Goal: Task Accomplishment & Management: Complete application form

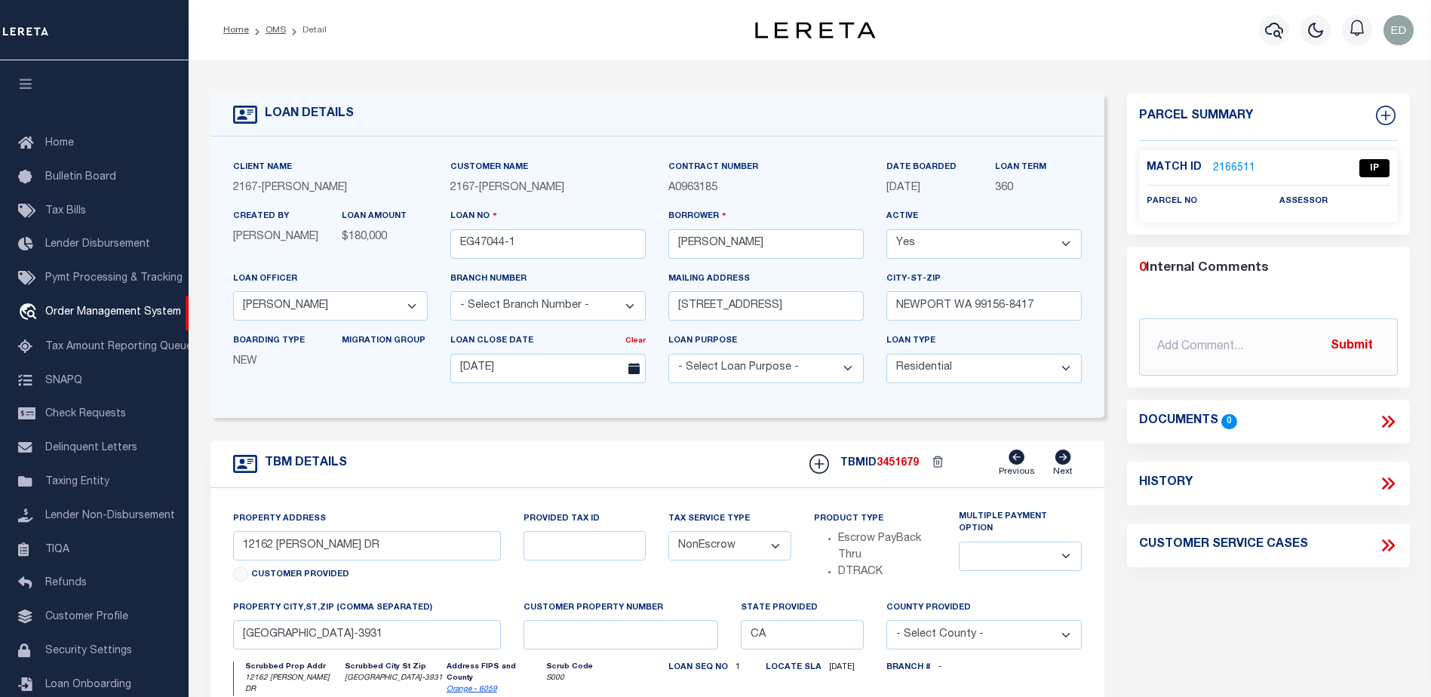
select select "10902"
select select "10"
select select "NonEscrow"
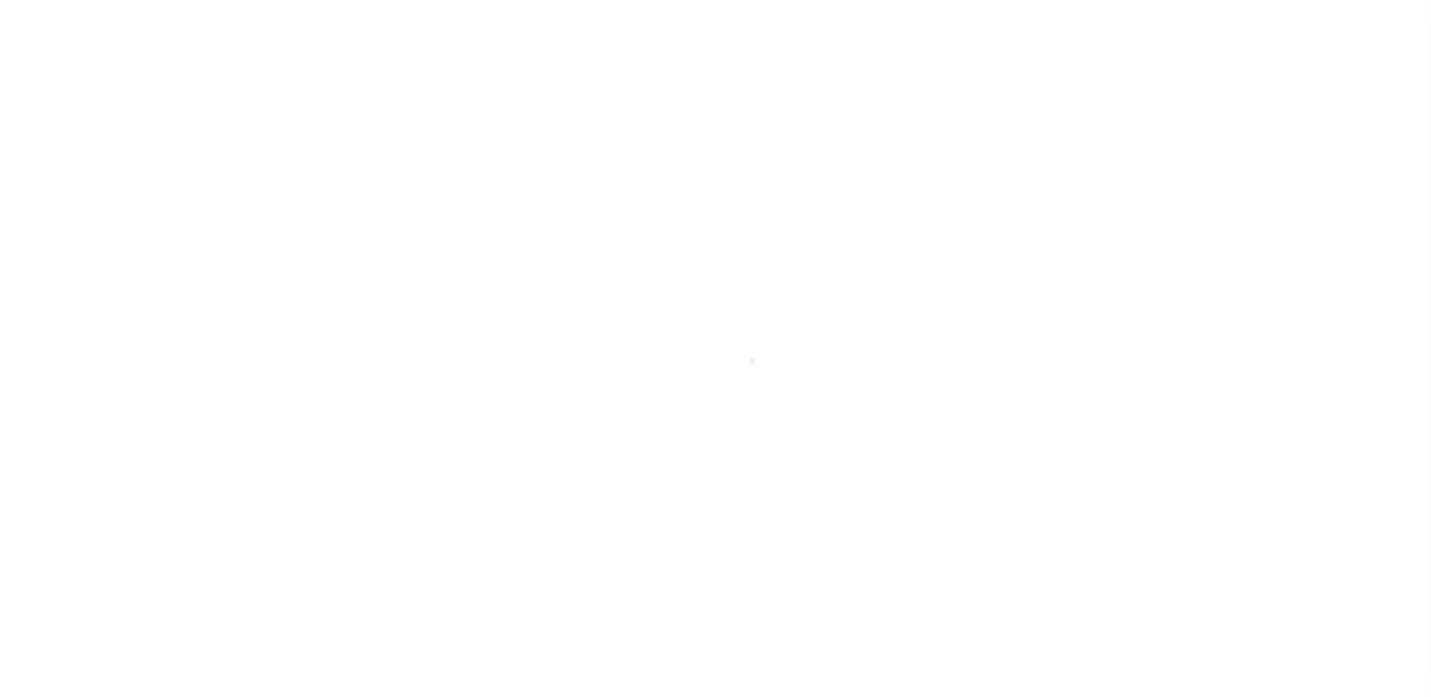
type input "EG47044-1"
type input "[PERSON_NAME]"
select select
type input "[STREET_ADDRESS]"
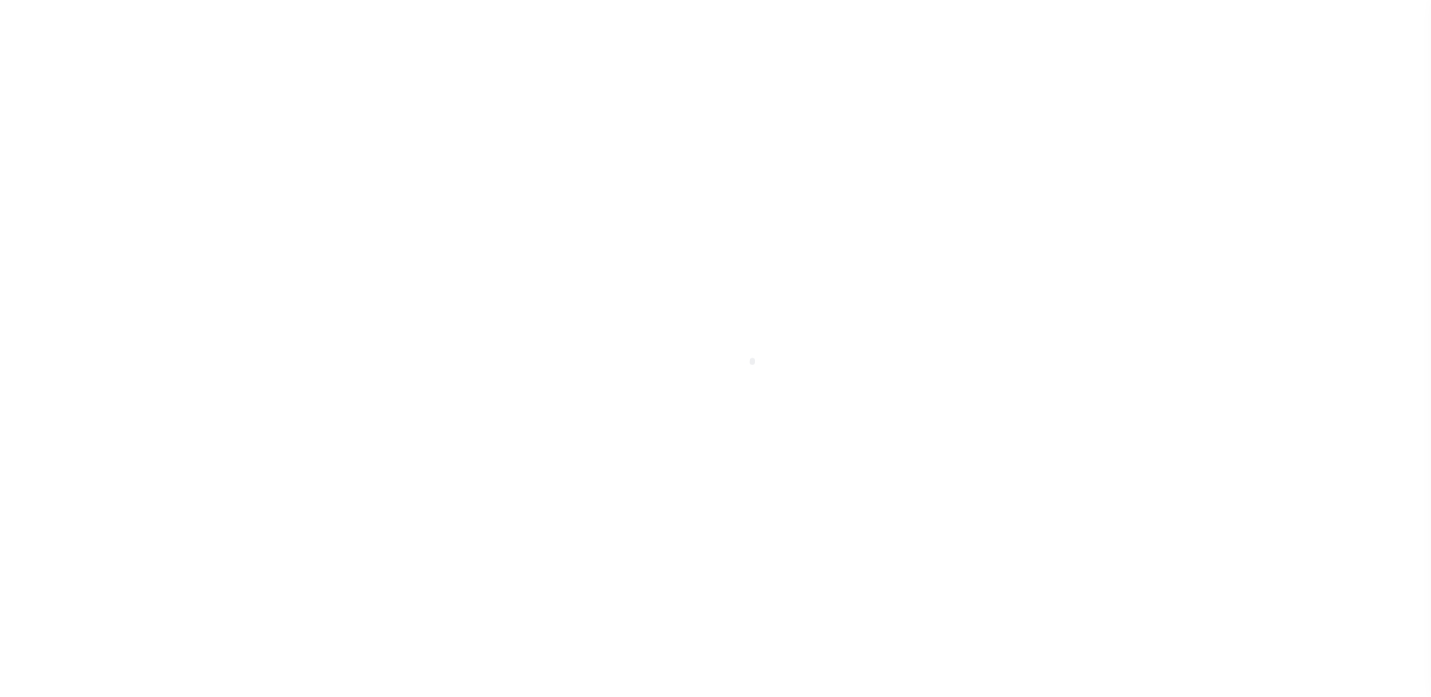
type input "NEWPORT WA 99156-8417"
type input "[DATE]"
select select "10"
select select "NonEscrow"
type input "12162 [PERSON_NAME] DR"
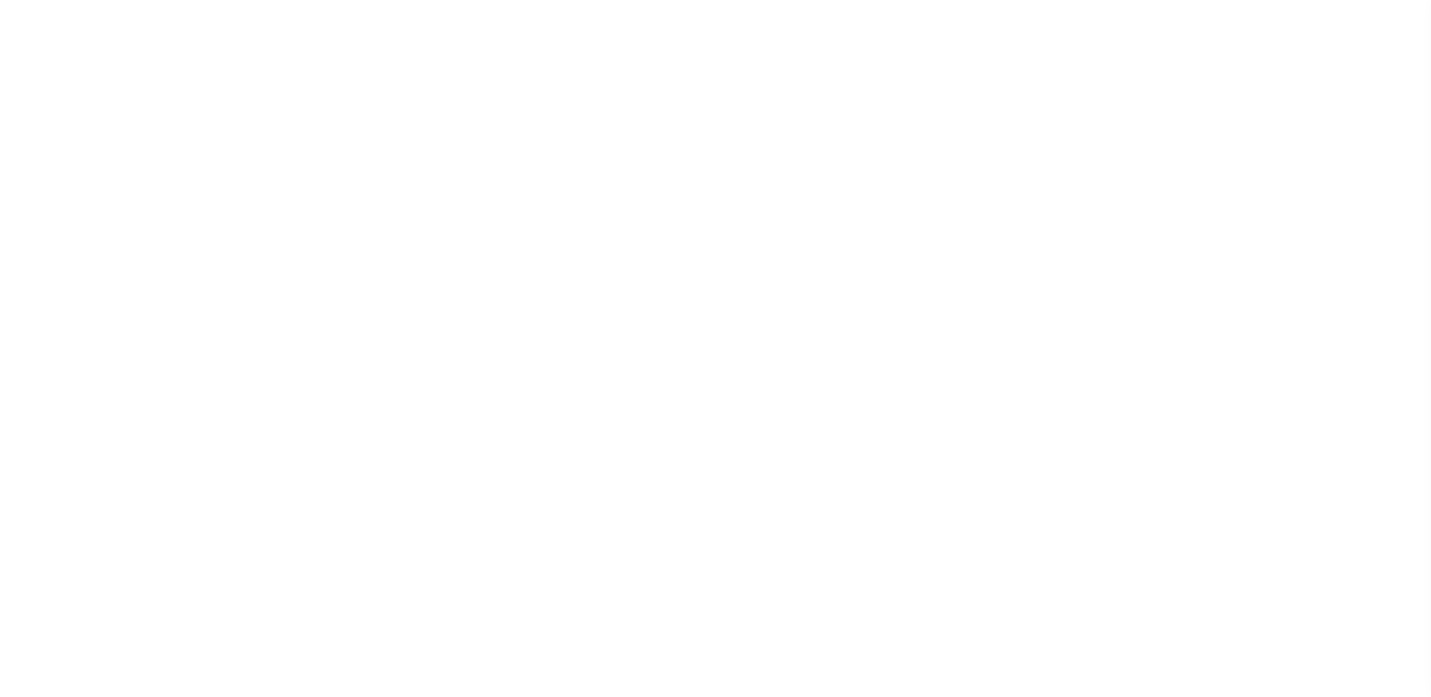
select select
type input "[GEOGRAPHIC_DATA]-3931"
type input "CA"
select select "10902"
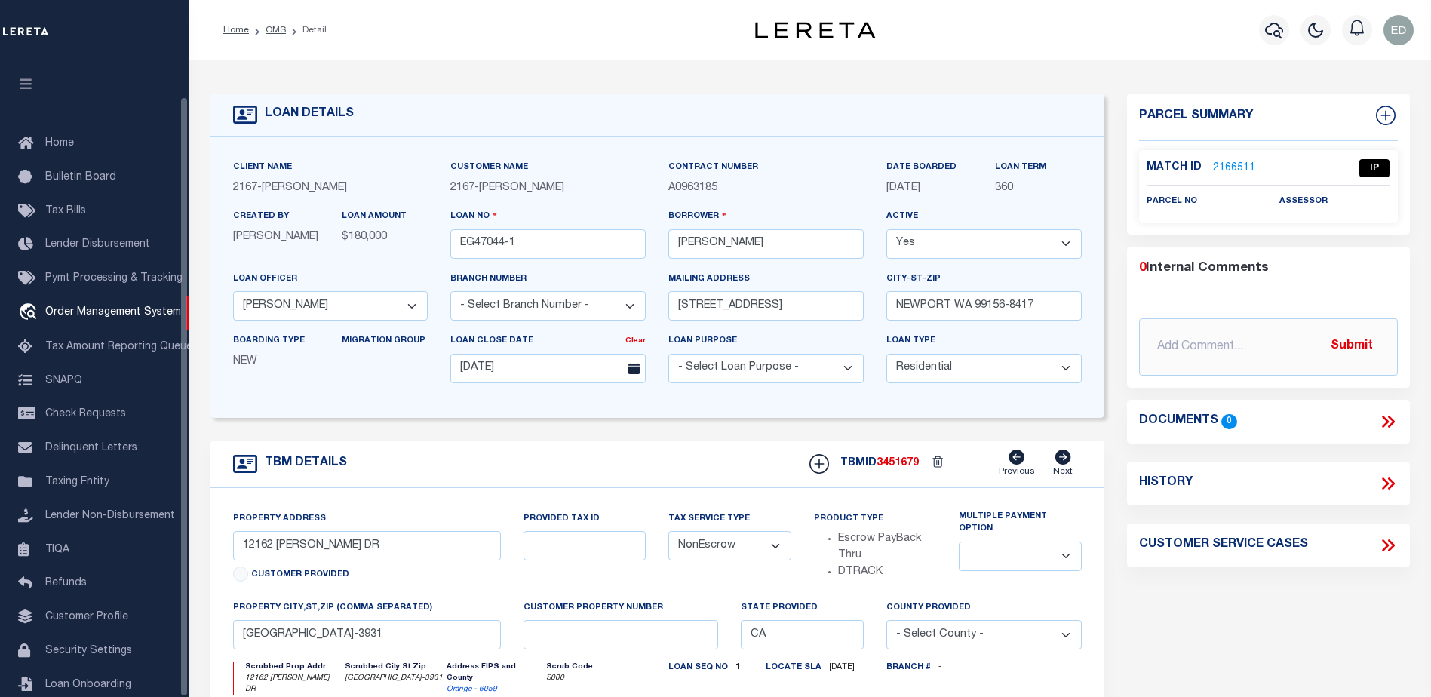
scroll to position [38, 0]
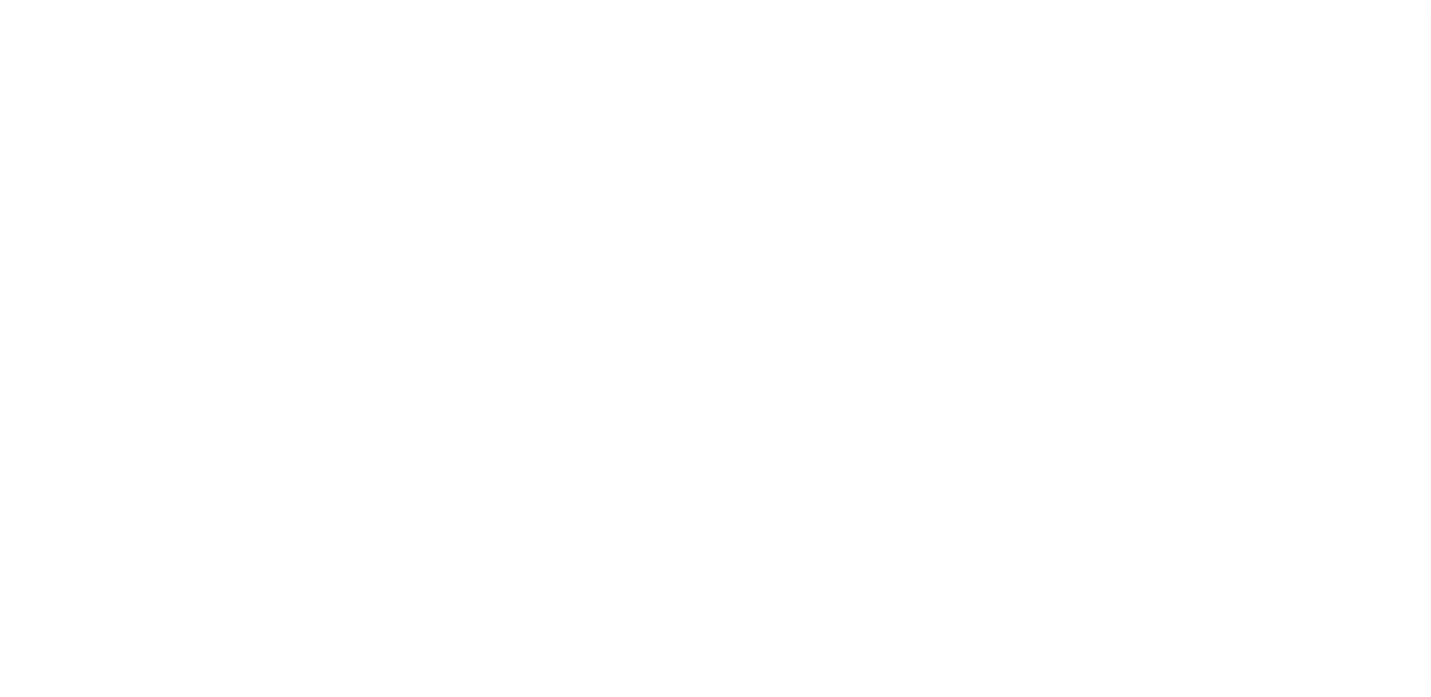
select select "10902"
select select "10"
select select "NonEscrow"
type input "12162 [PERSON_NAME] DR"
select select
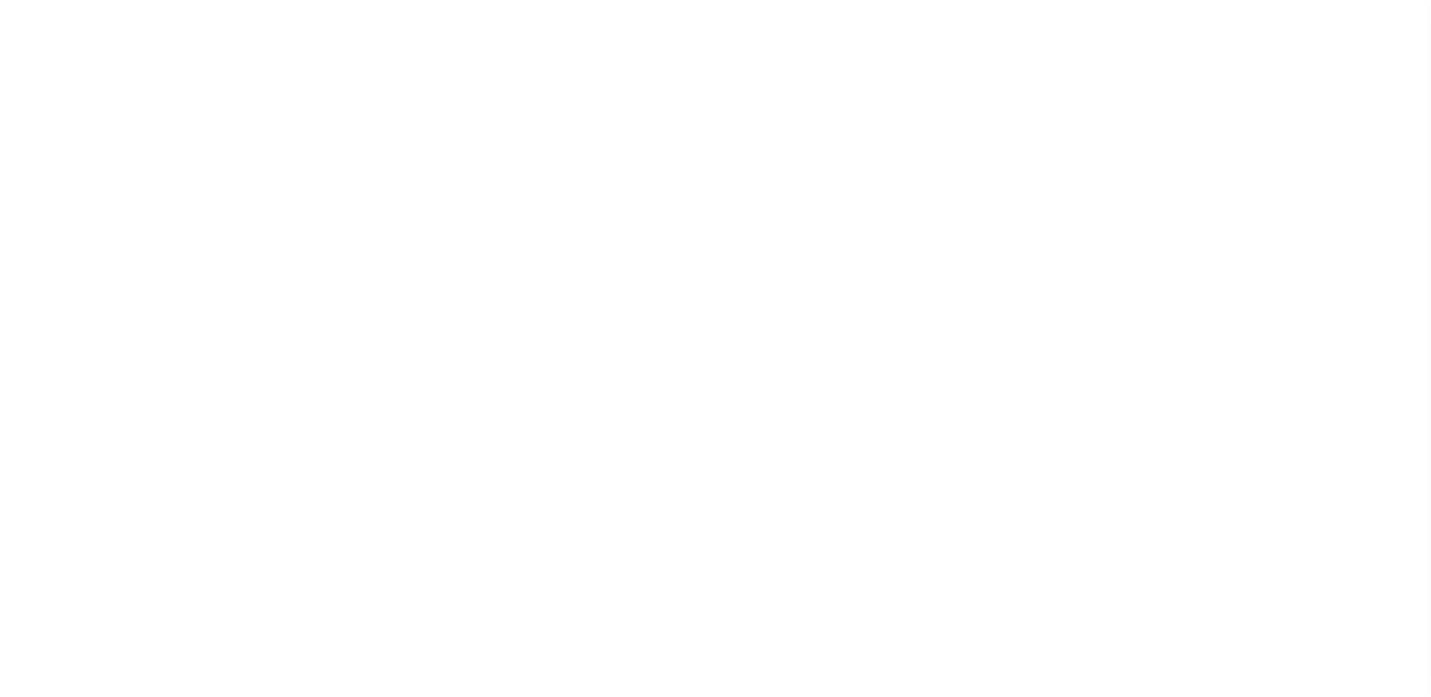
type input "[GEOGRAPHIC_DATA]-3931"
type input "CA"
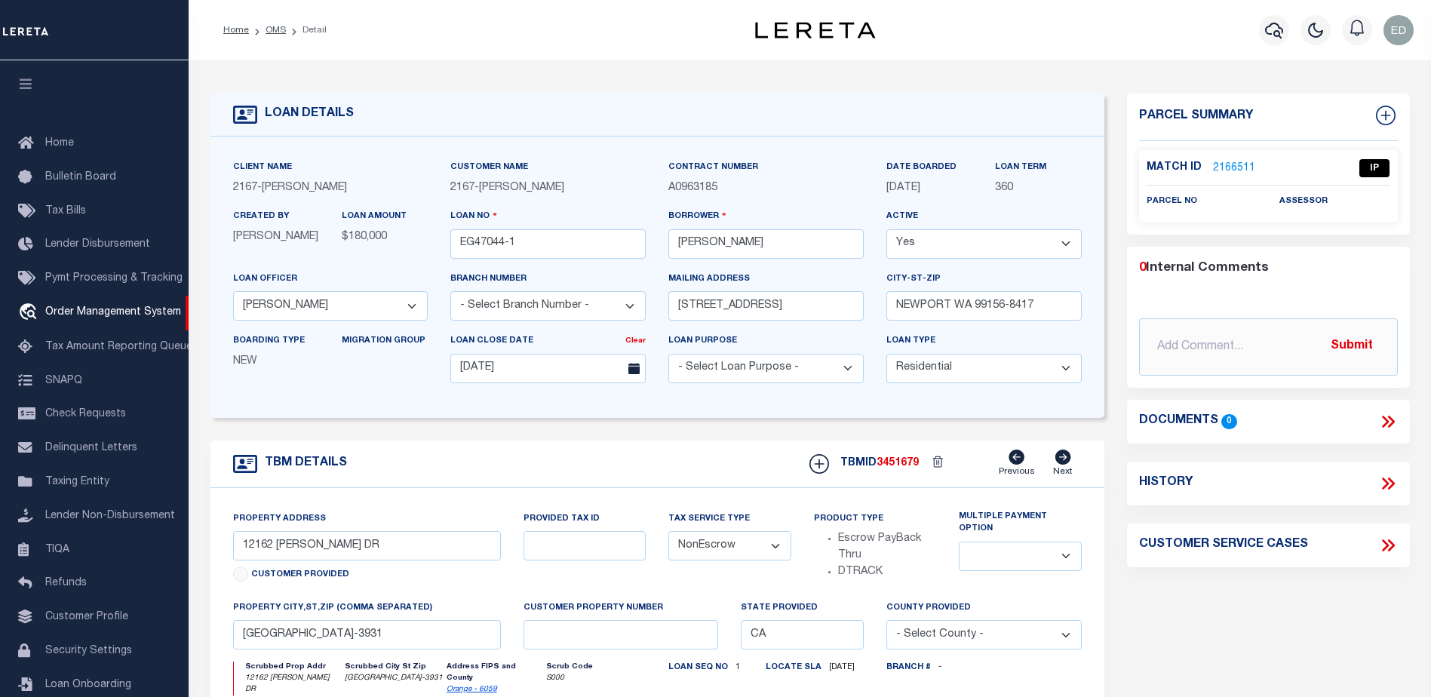
scroll to position [26, 0]
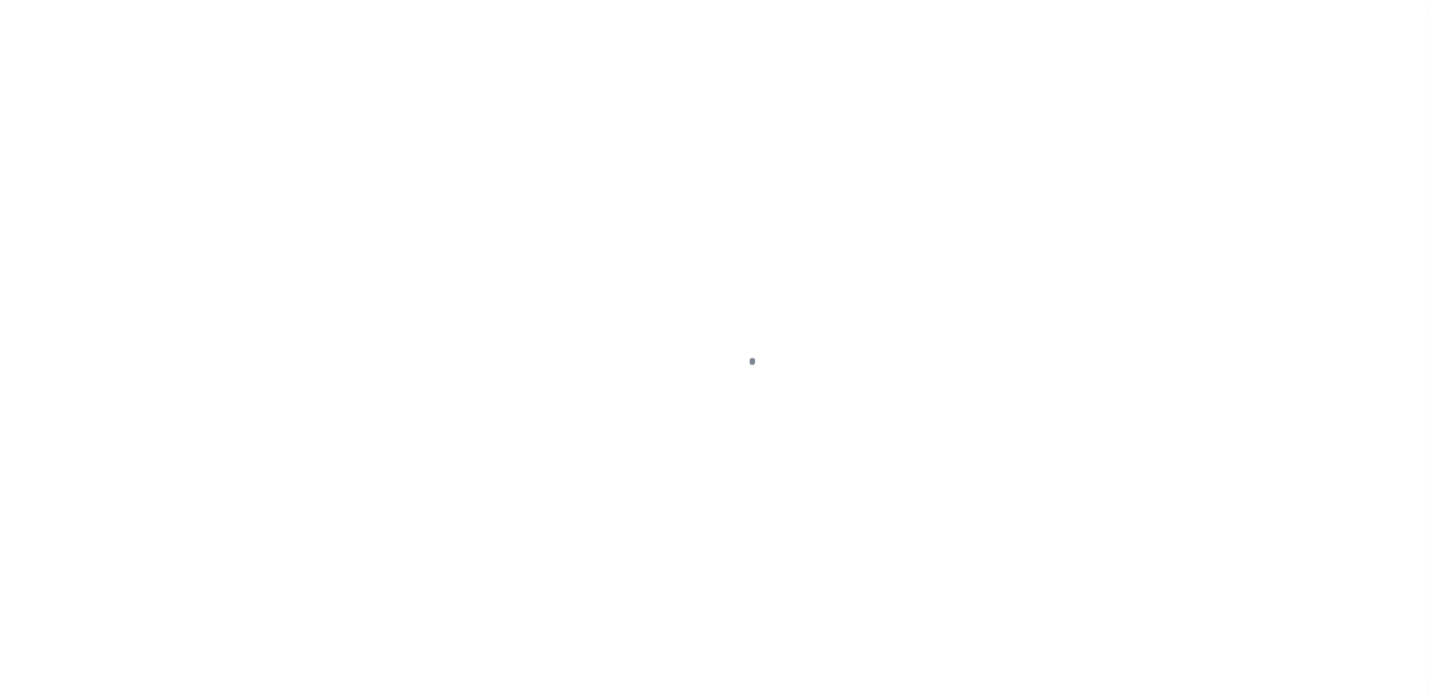
type input "EG47044-1"
type input "[PERSON_NAME]"
select select
type input "[STREET_ADDRESS]"
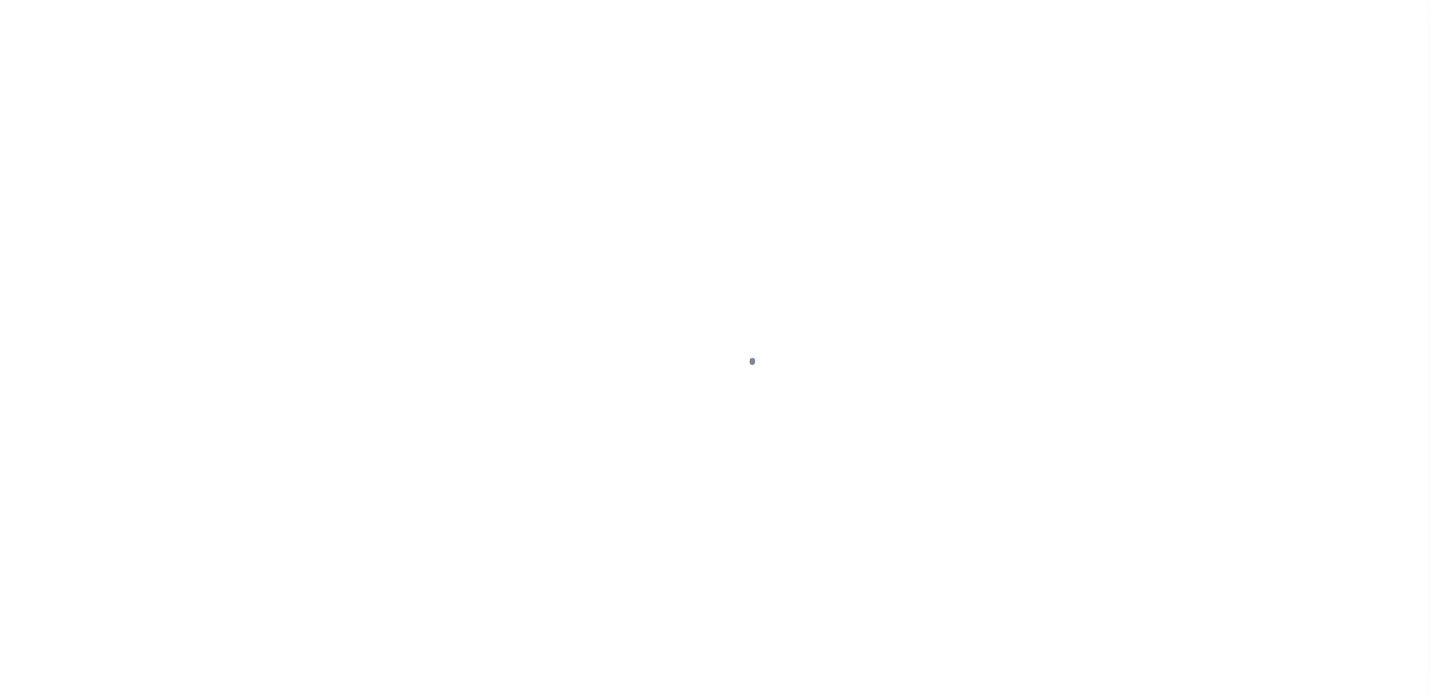
type input "NEWPORT WA 99156-8417"
type input "[DATE]"
select select "10"
select select "NonEscrow"
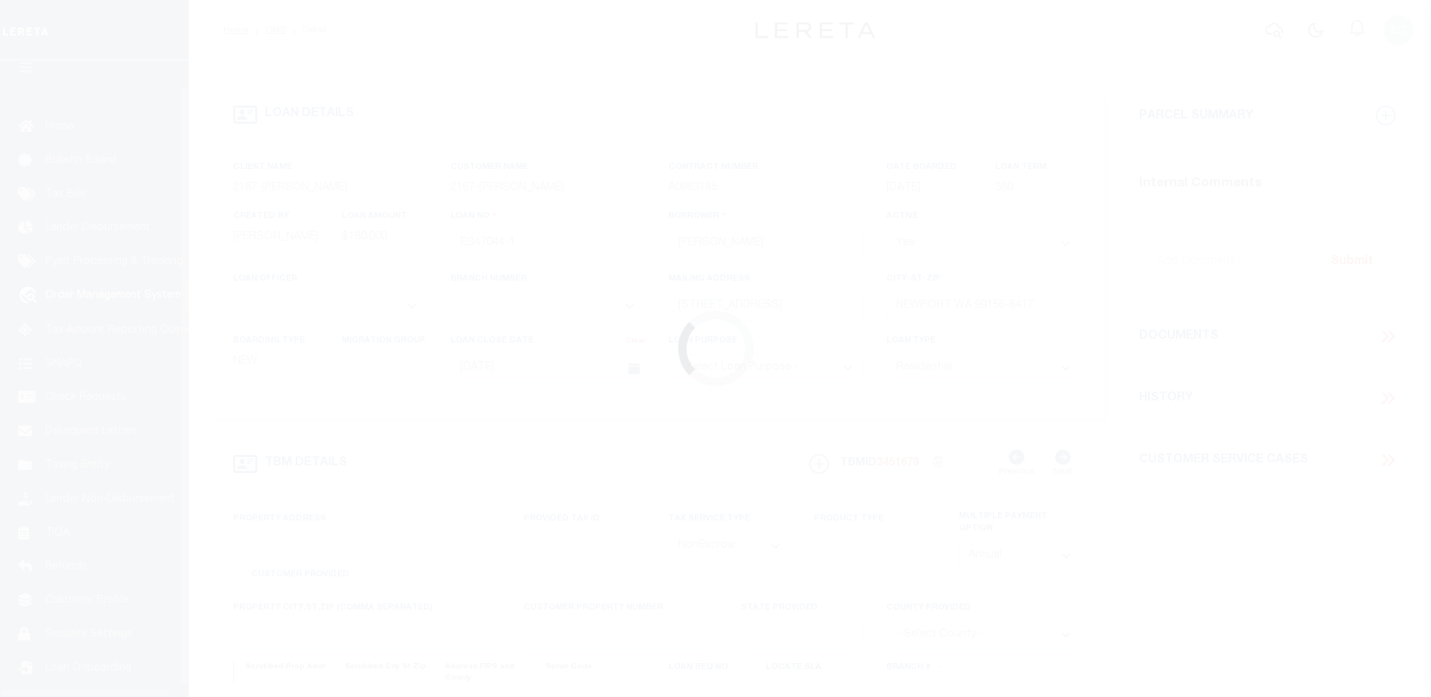
scroll to position [38, 0]
select select "10902"
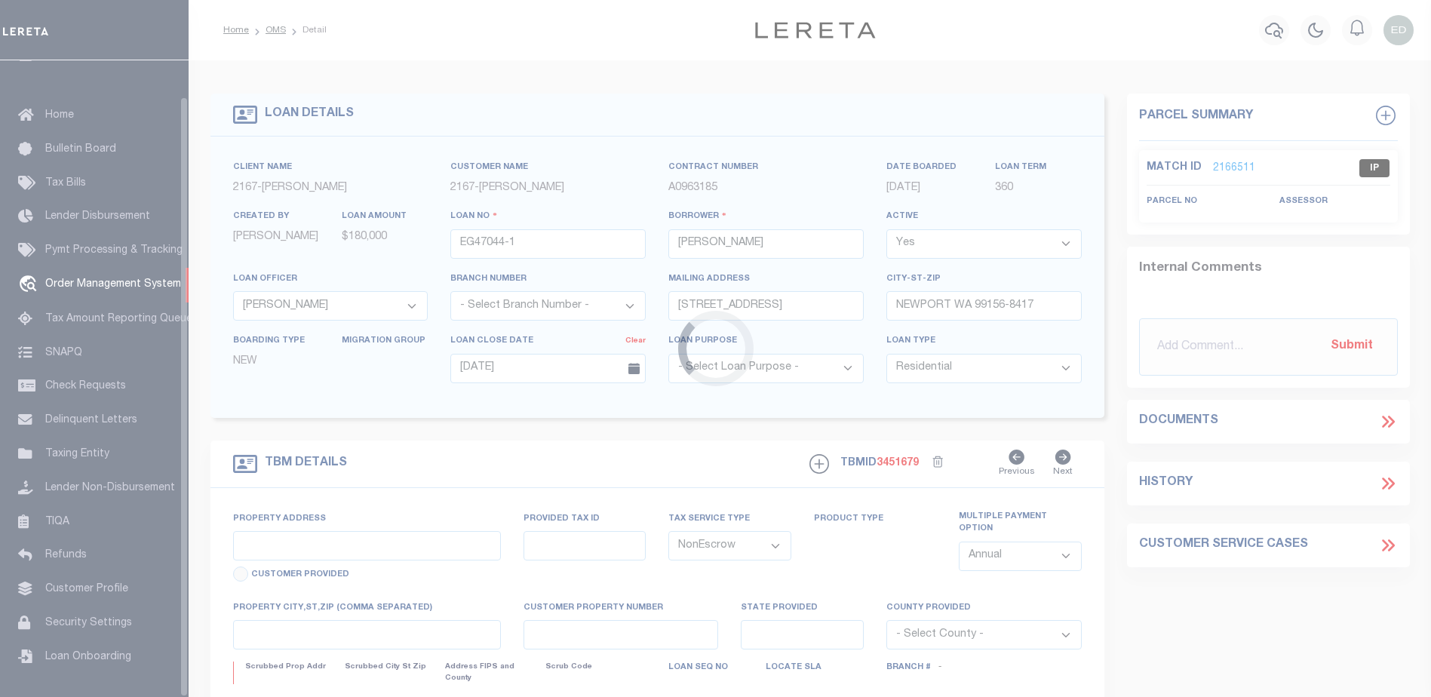
type input "12162 [PERSON_NAME] DR"
select select
type input "[GEOGRAPHIC_DATA]-3931"
type input "CA"
select select
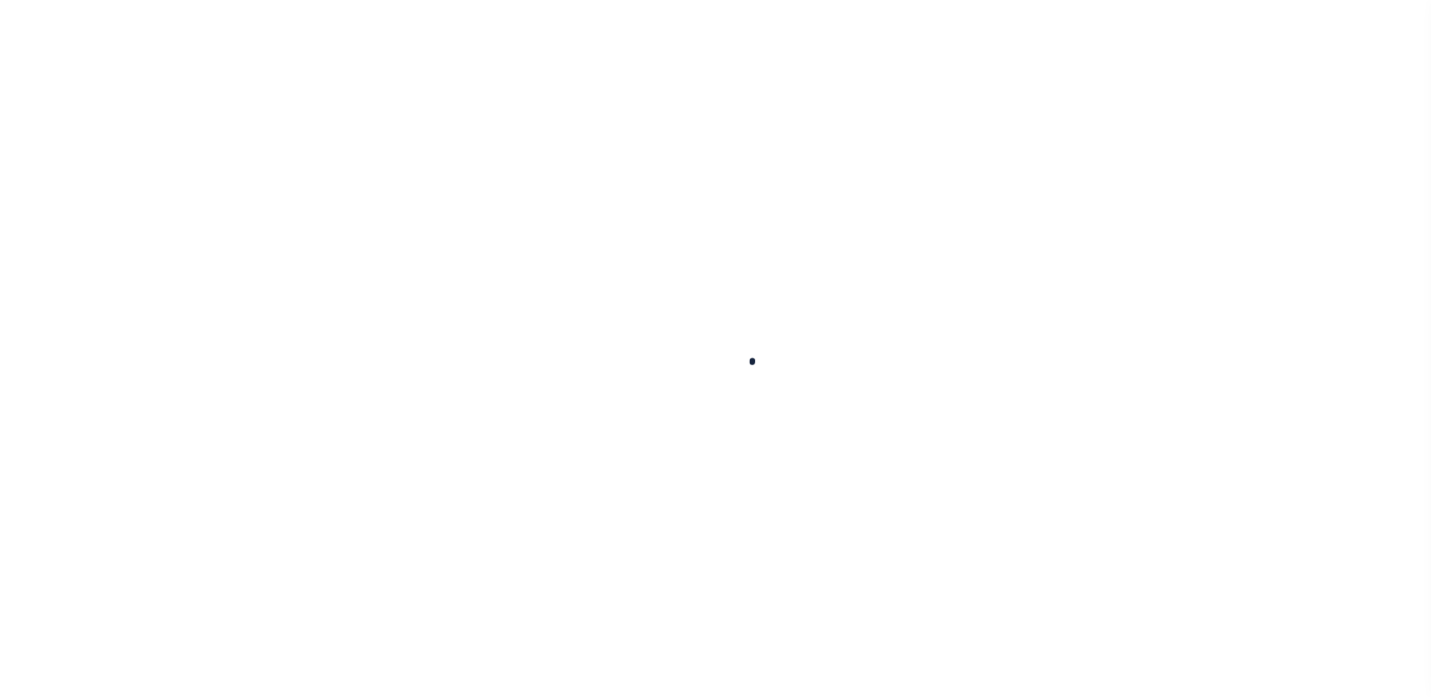
type input "EG47044-1"
type input "[PERSON_NAME]"
select select
type input "[STREET_ADDRESS]"
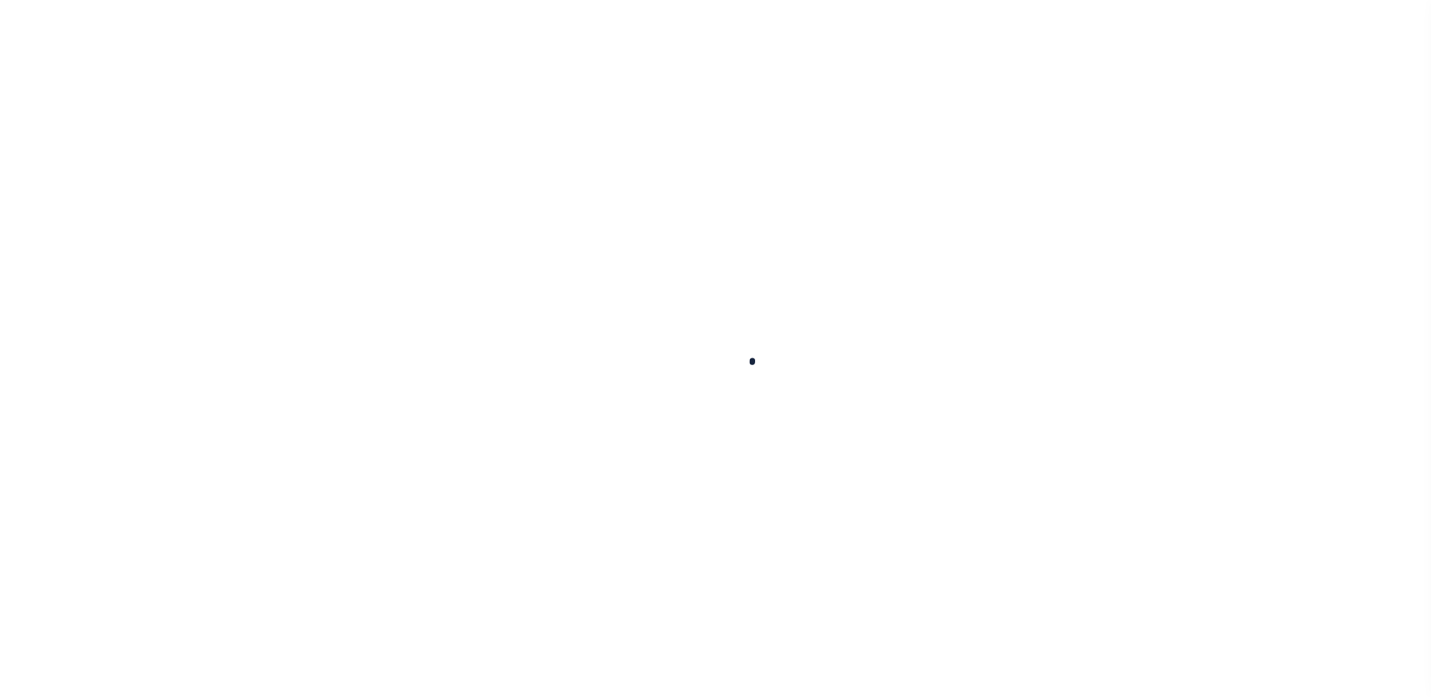
type input "NEWPORT WA 99156-8417"
type input "[DATE]"
select select "10"
select select "NonEscrow"
type input "12162 [PERSON_NAME] DR"
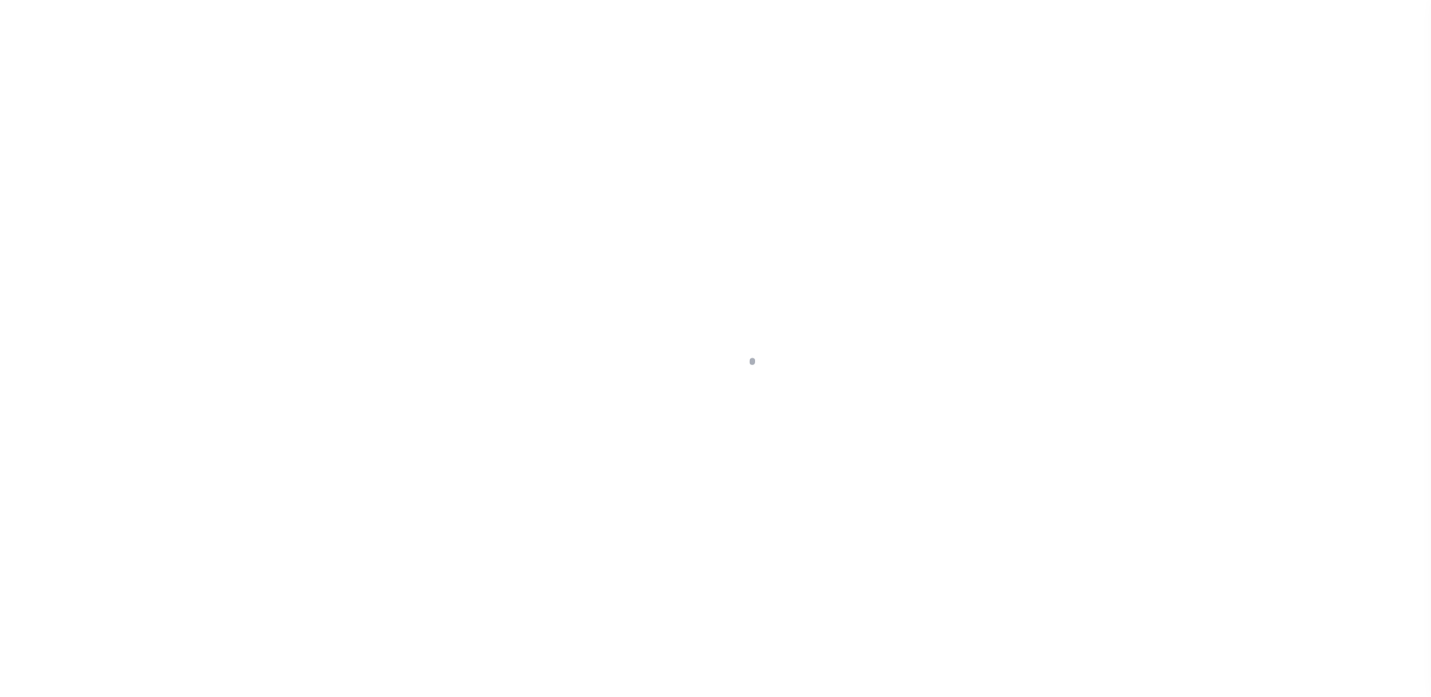
select select
type input "[GEOGRAPHIC_DATA]-3931"
type input "CA"
select select
select select "10902"
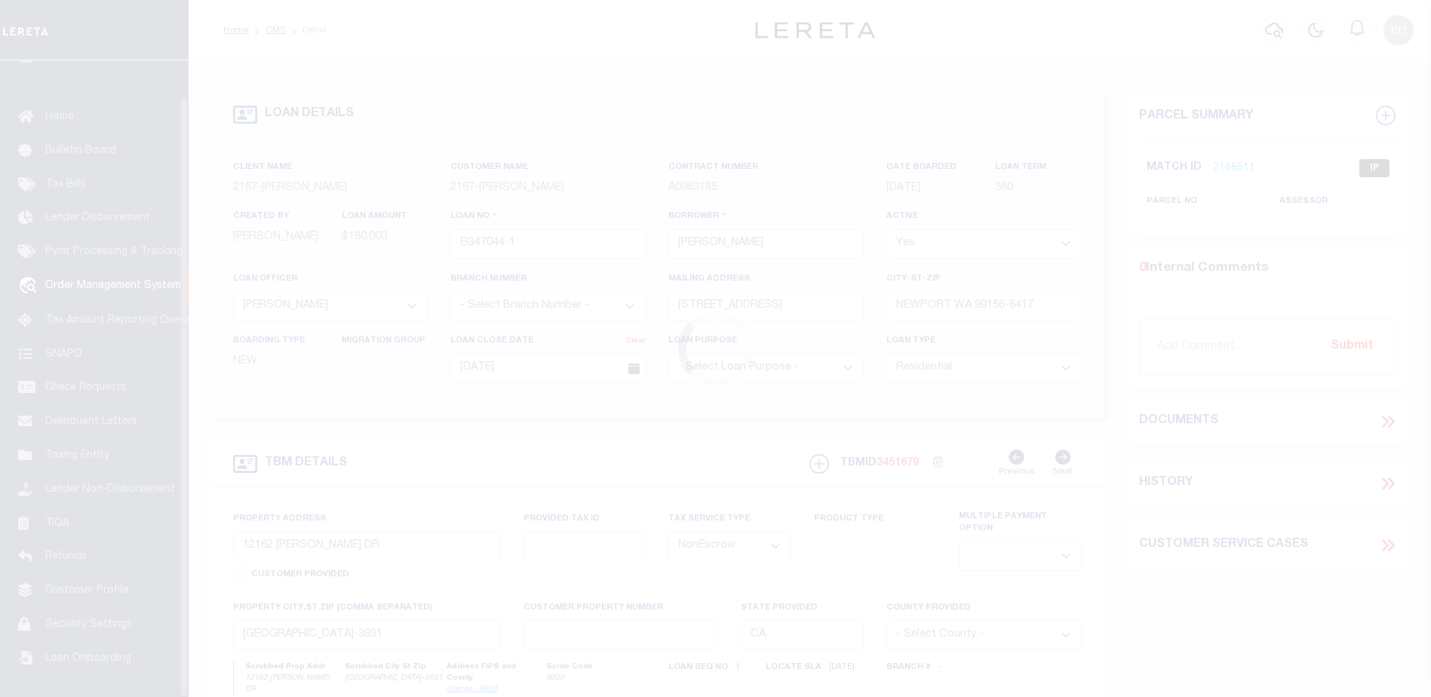
scroll to position [38, 0]
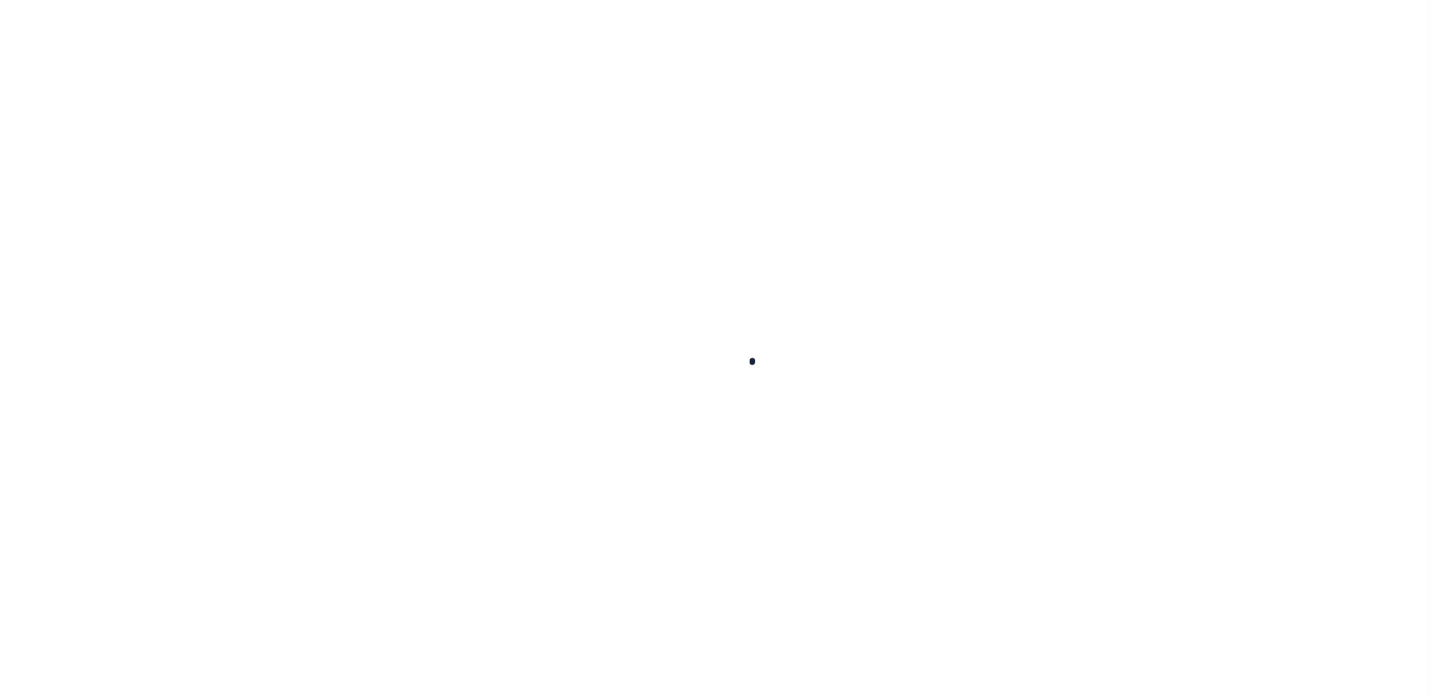
type input "EG47044-1"
type input "[PERSON_NAME]"
select select
type input "[STREET_ADDRESS]"
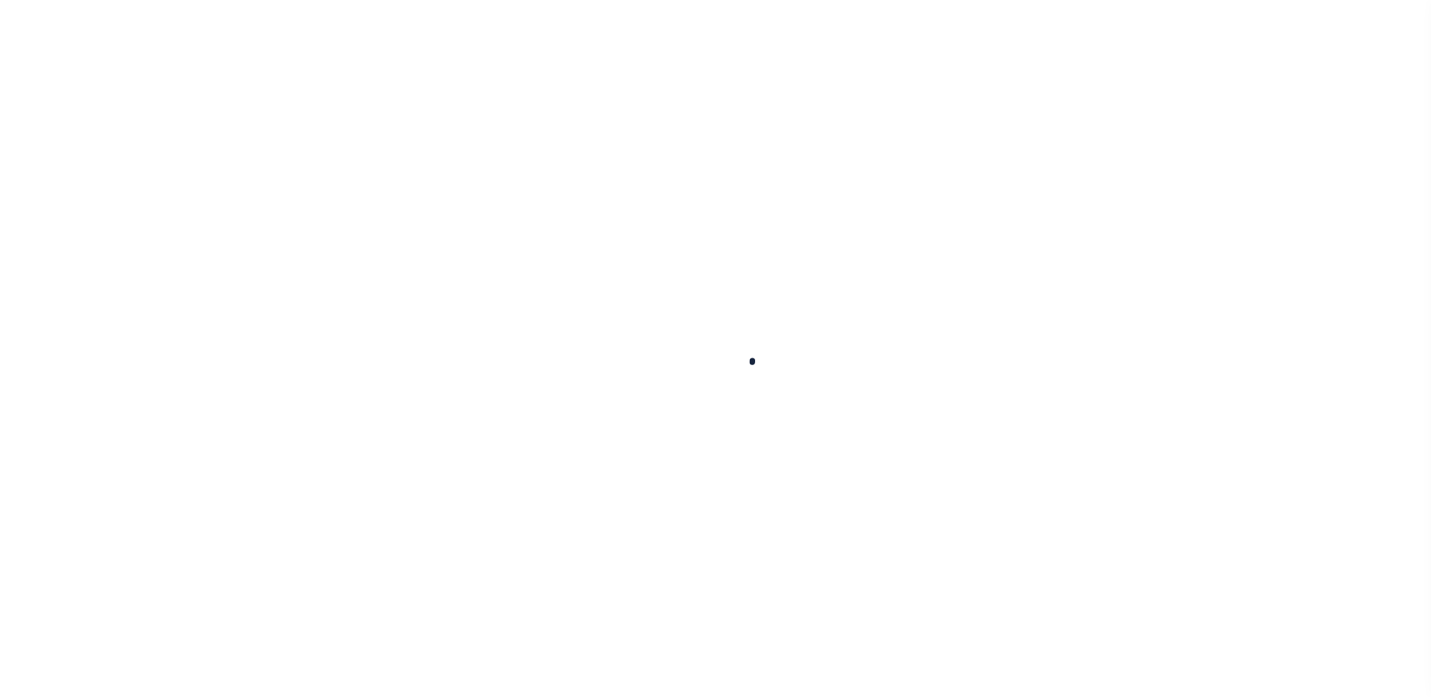
type input "NEWPORT WA 99156-8417"
type input "[DATE]"
select select "10"
select select "NonEscrow"
select select "10902"
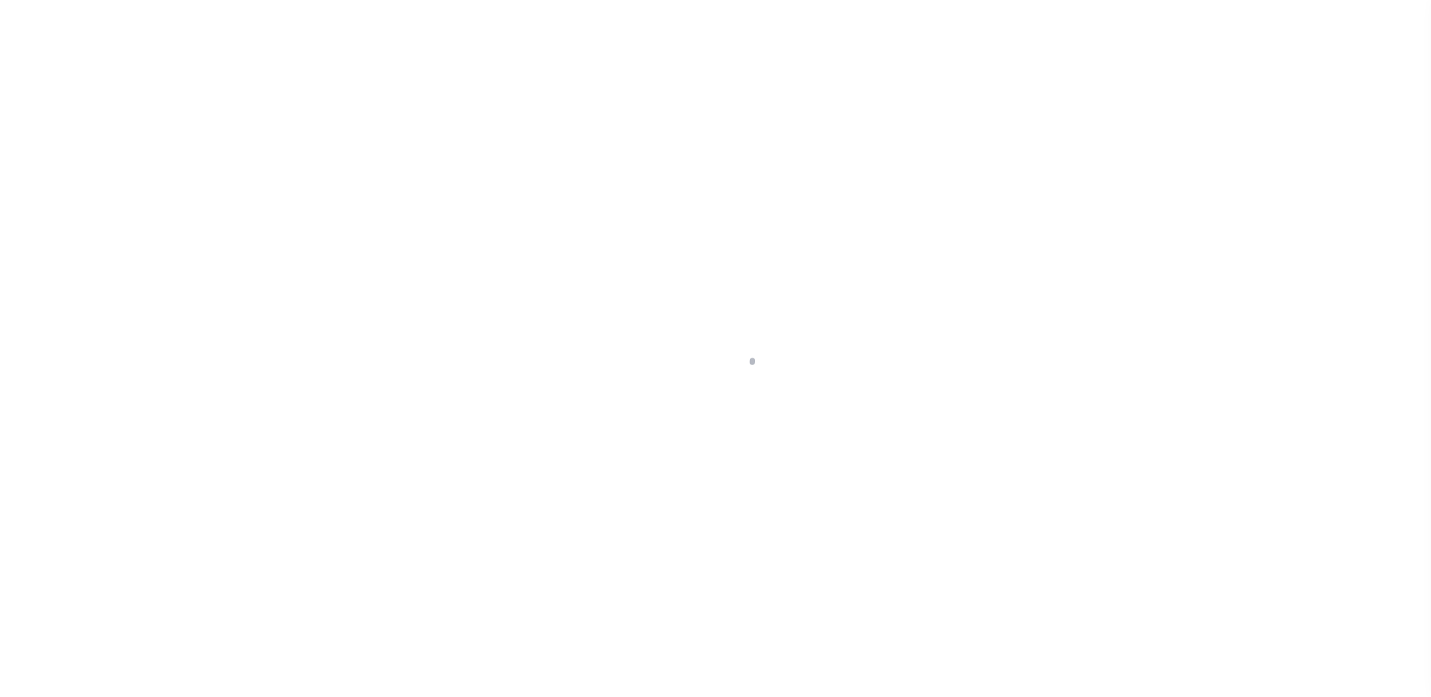
type input "12162 [PERSON_NAME] DR"
select select
type input "[GEOGRAPHIC_DATA]-3931"
type input "CA"
select select
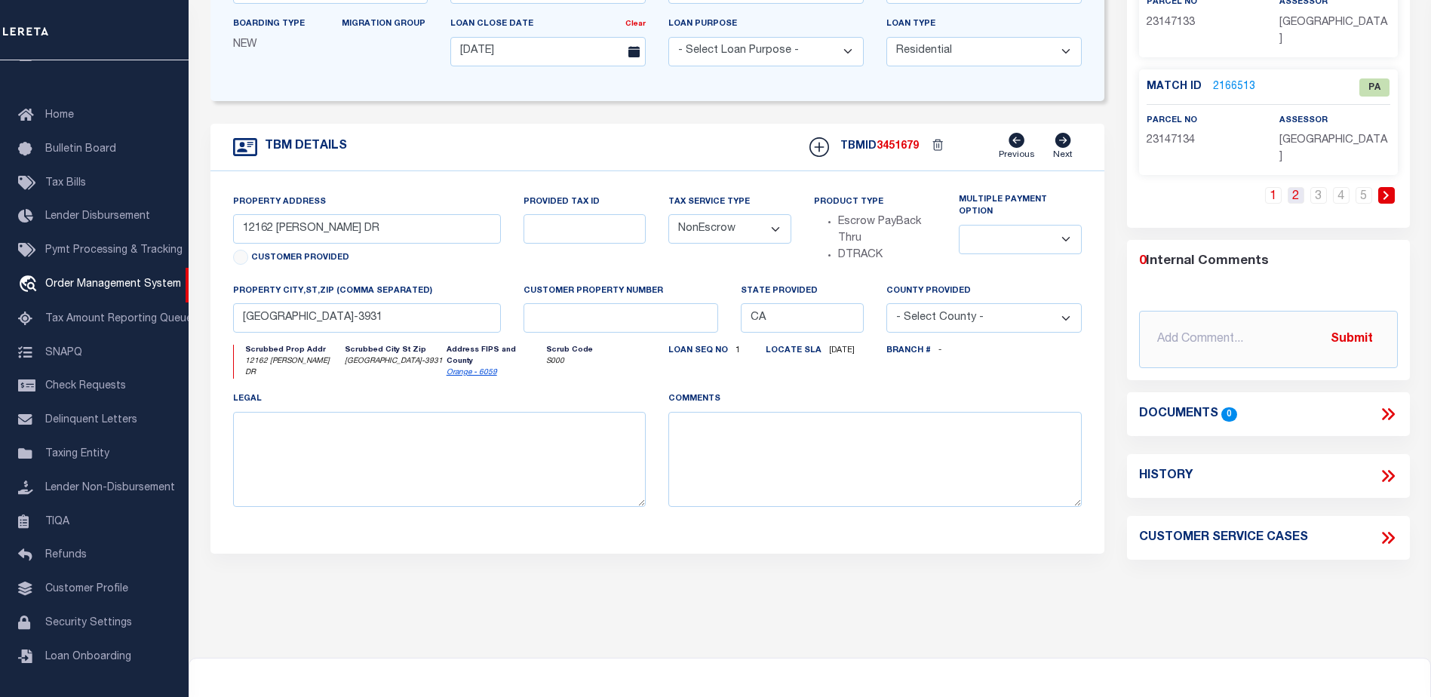
scroll to position [15, 0]
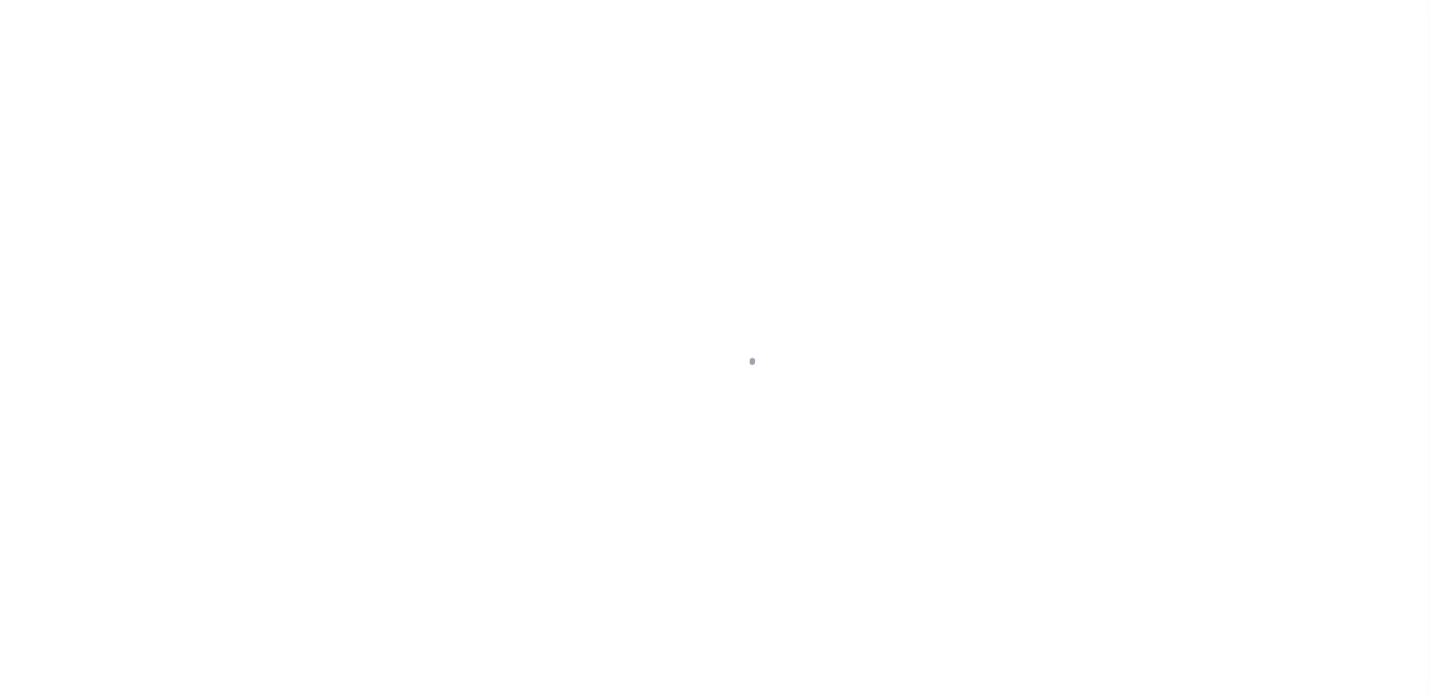
select select "10902"
select select "10"
select select "NonEscrow"
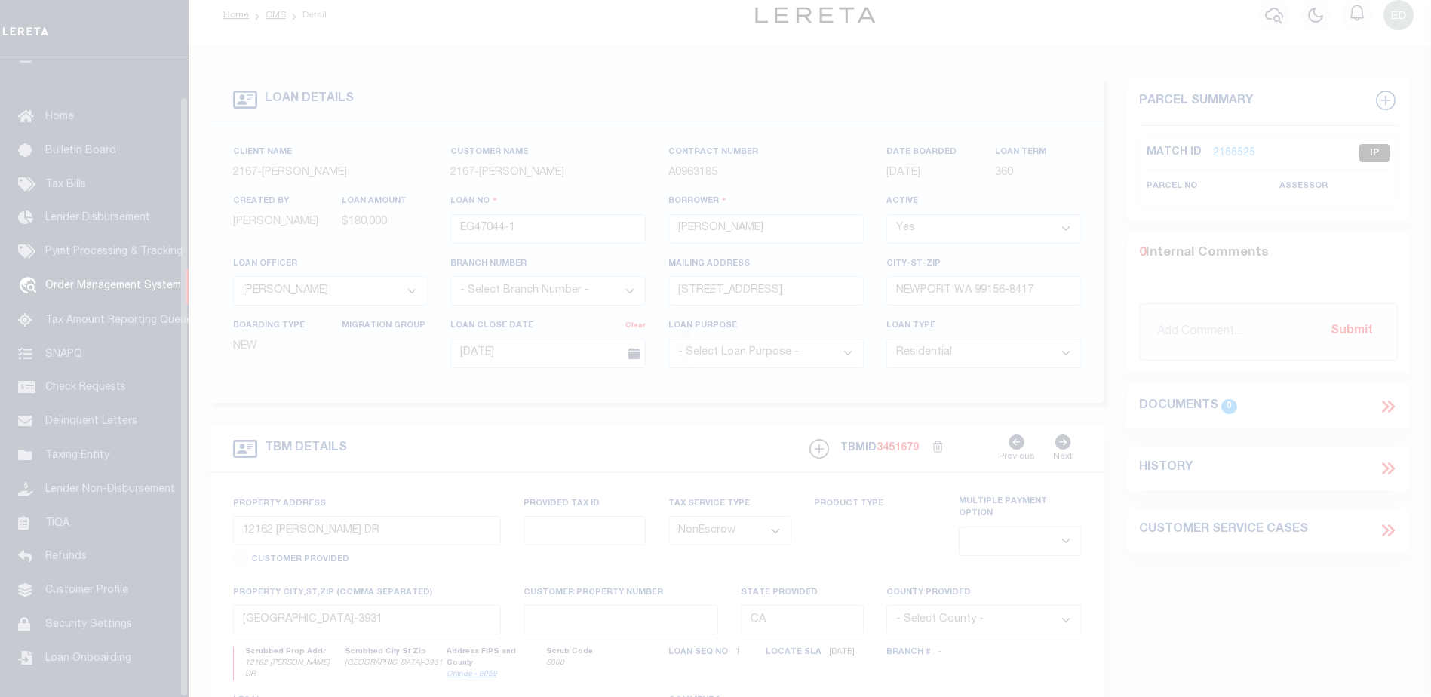
scroll to position [38, 0]
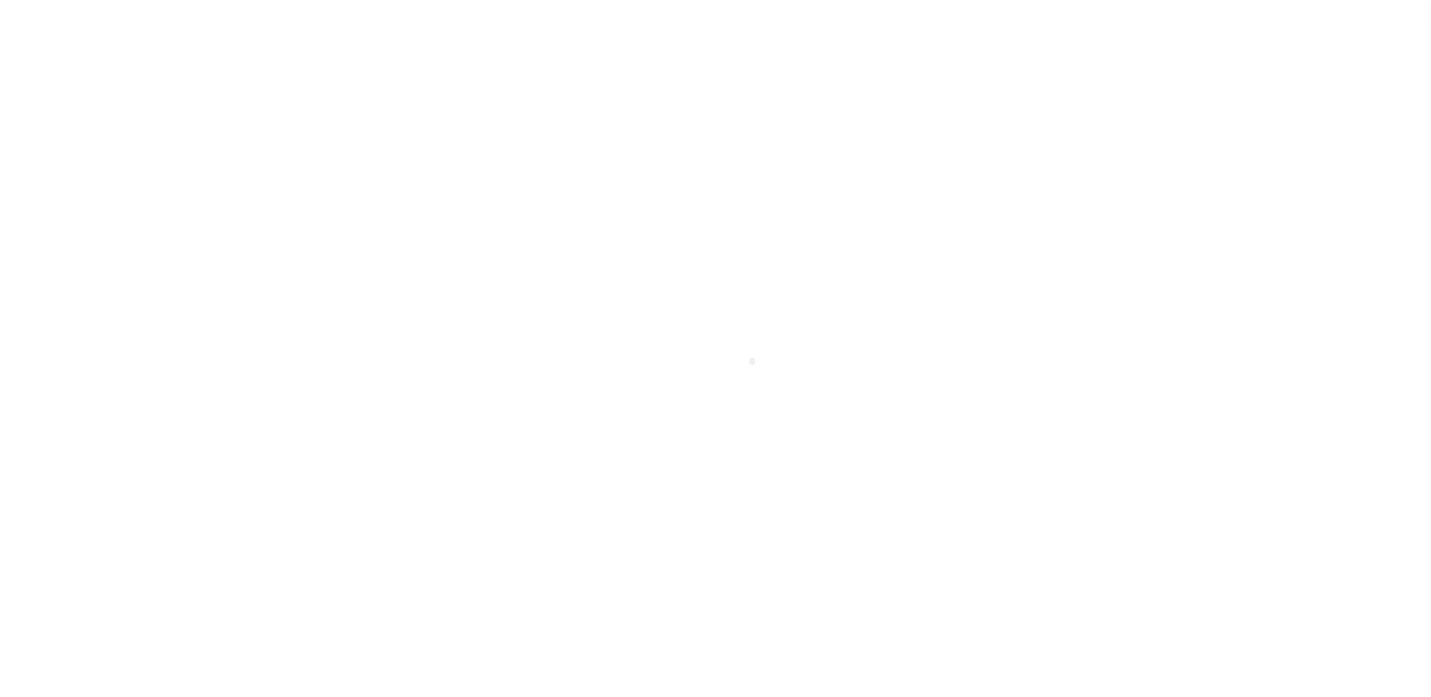
select select "10"
select select "NonEscrow"
type input "12162 [PERSON_NAME] DR"
select select
type input "[GEOGRAPHIC_DATA]-3931"
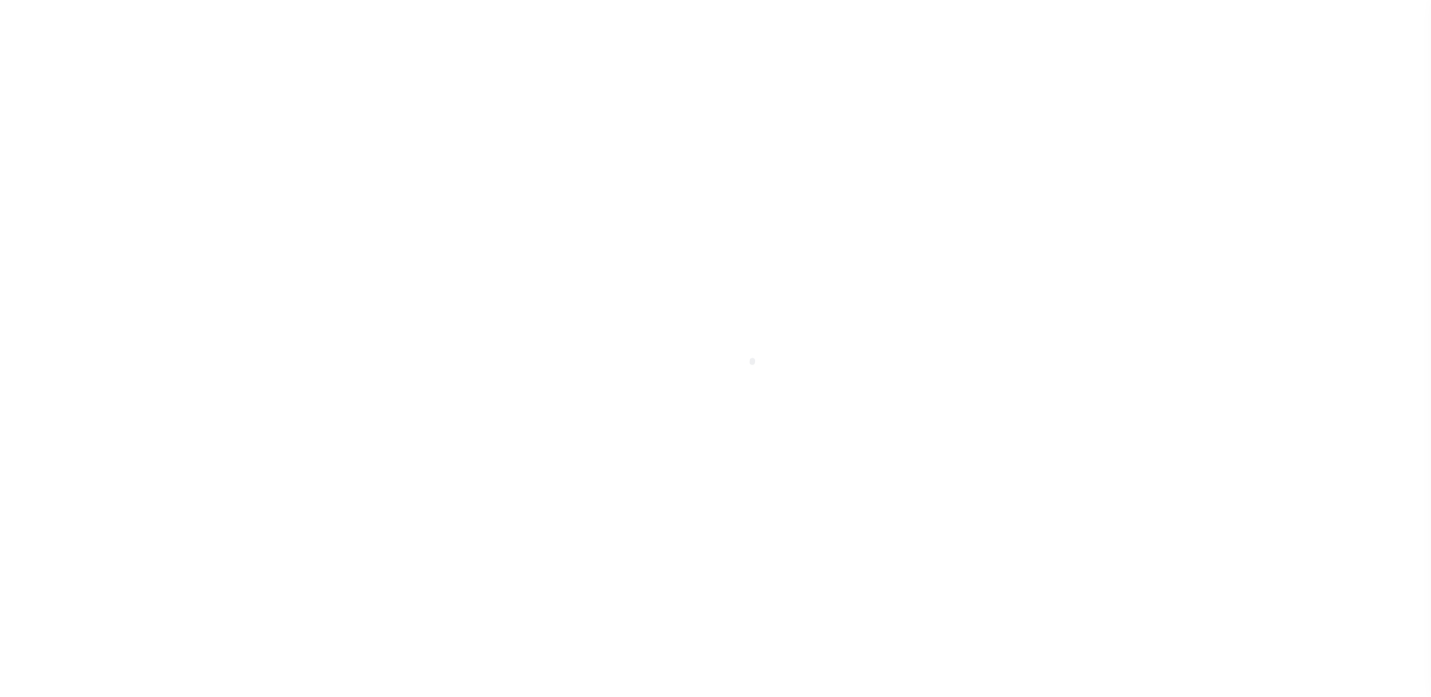
type input "CA"
select select
select select "10902"
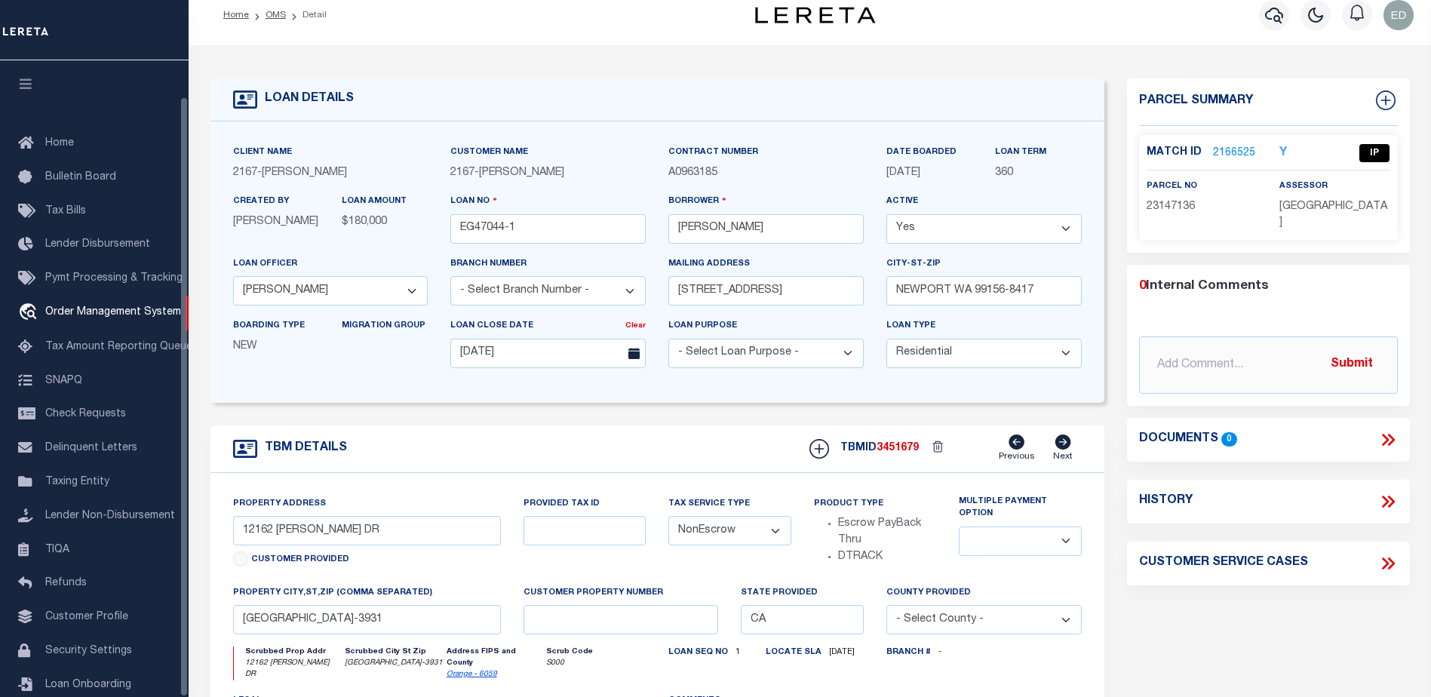
scroll to position [38, 0]
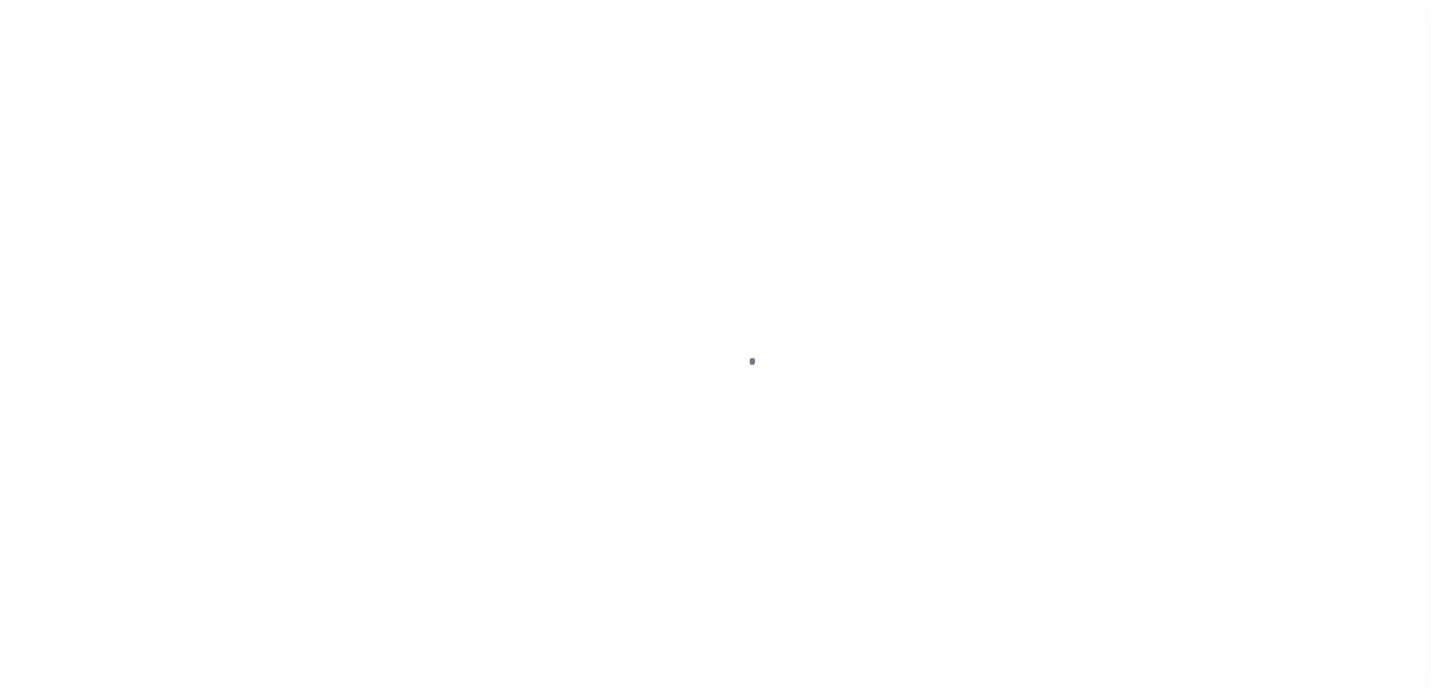
select select "10"
select select "NonEscrow"
type input "12162 [PERSON_NAME] DR"
select select
type input "[GEOGRAPHIC_DATA]-3931"
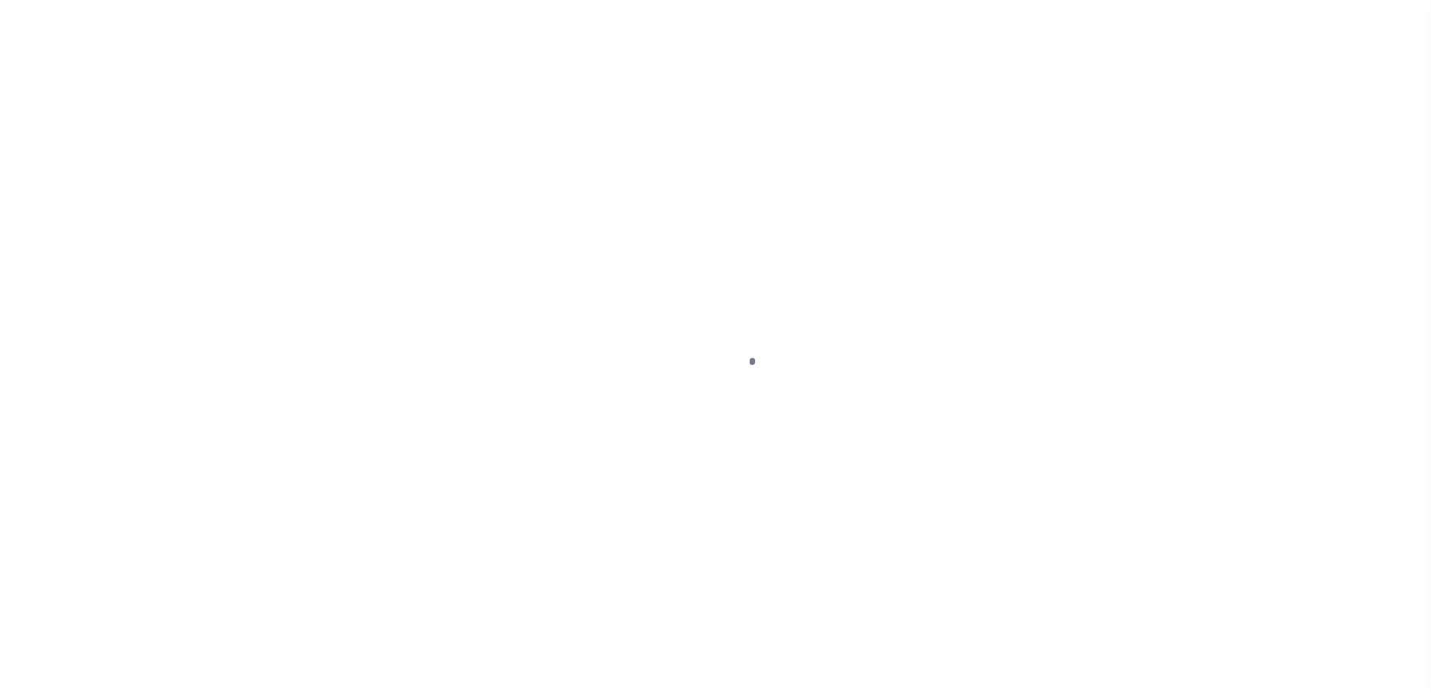
type input "CA"
select select
select select "10902"
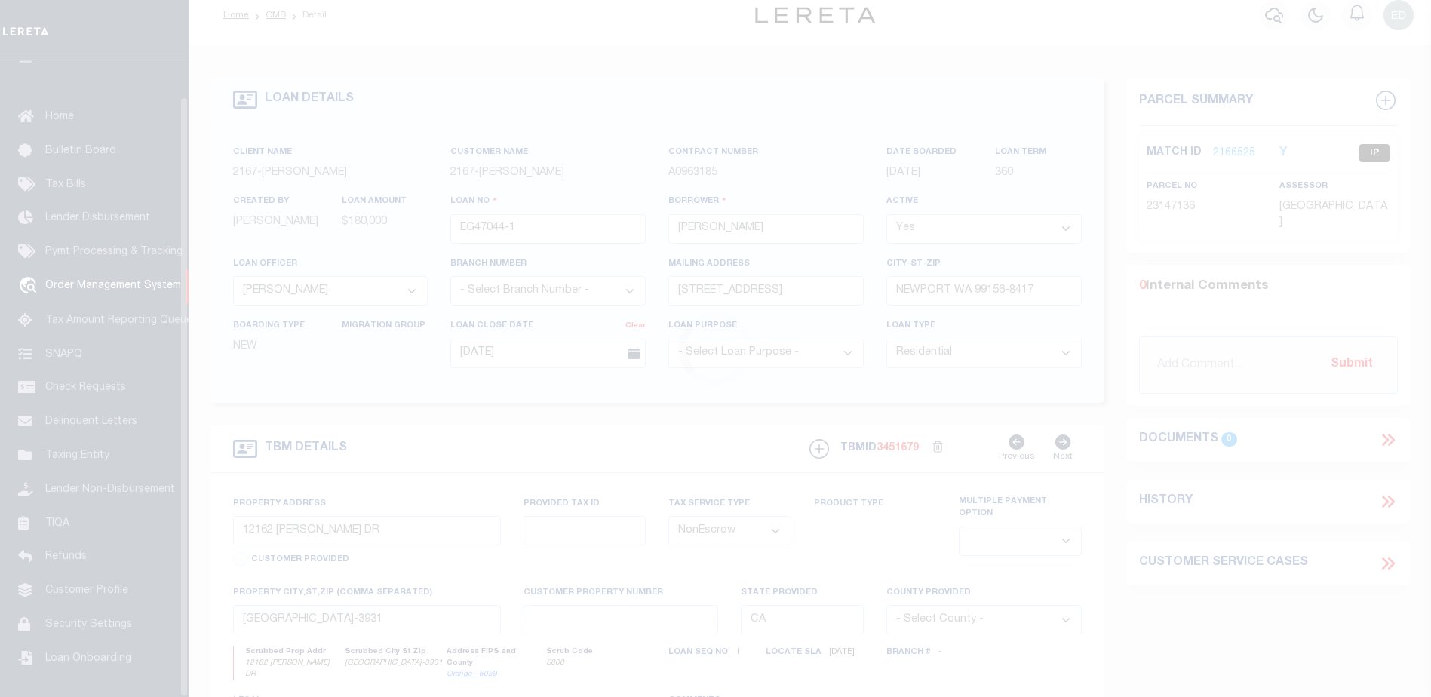
scroll to position [38, 0]
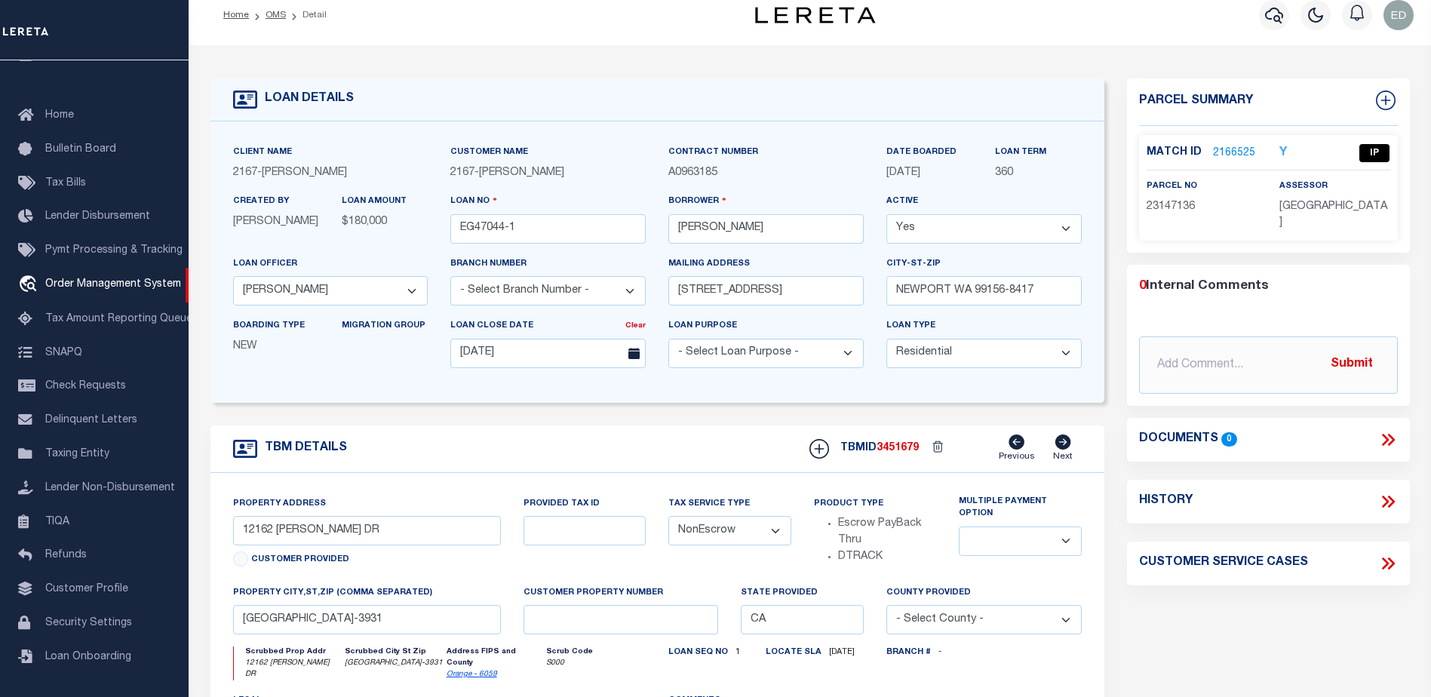
click at [1349, 204] on span "[GEOGRAPHIC_DATA]" at bounding box center [1333, 214] width 108 height 27
drag, startPoint x: 1349, startPoint y: 204, endPoint x: 1335, endPoint y: 213, distance: 16.3
click at [1335, 213] on p "[GEOGRAPHIC_DATA]" at bounding box center [1334, 215] width 111 height 33
